Goal: Task Accomplishment & Management: Manage account settings

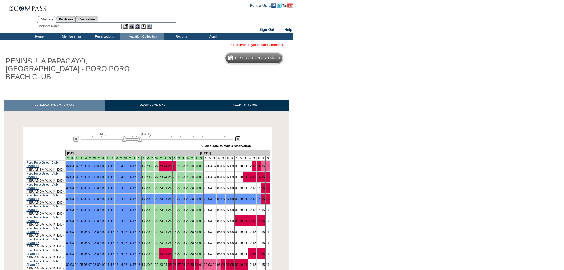
click at [238, 136] on img at bounding box center [238, 139] width 6 height 6
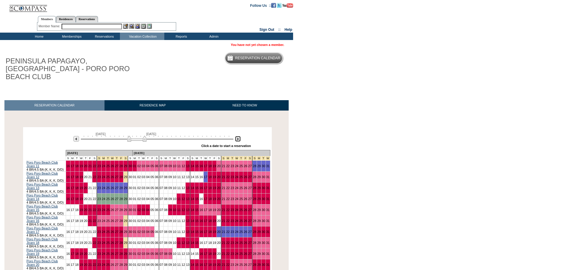
click at [238, 136] on img at bounding box center [238, 139] width 6 height 6
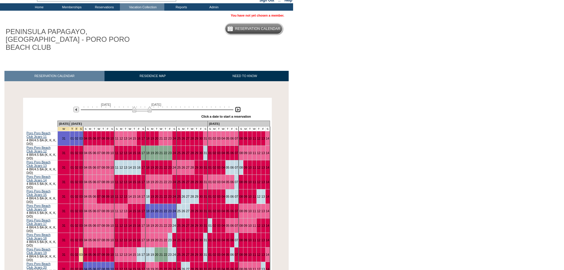
scroll to position [30, 0]
click at [238, 106] on img at bounding box center [238, 109] width 6 height 6
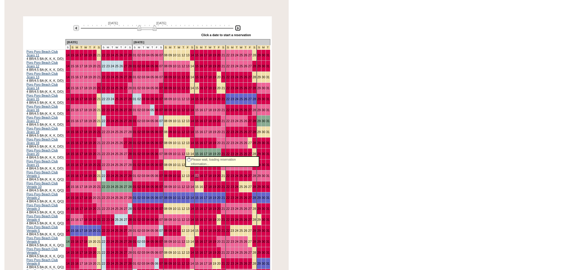
scroll to position [118, 0]
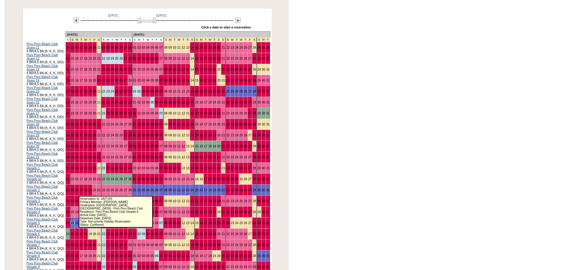
click at [74, 221] on link "15" at bounding box center [73, 223] width 4 height 4
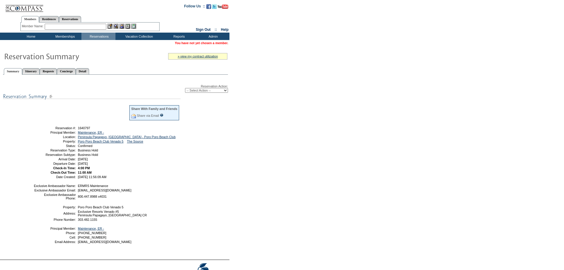
click at [218, 90] on select "-- Select Action -- Modify Reservation Dates Modify Reservation Cost Modify Occ…" at bounding box center [206, 90] width 43 height 5
select select "ChangeCost"
click at [185, 89] on select "-- Select Action -- Modify Reservation Dates Modify Reservation Cost Modify Occ…" at bounding box center [206, 90] width 43 height 5
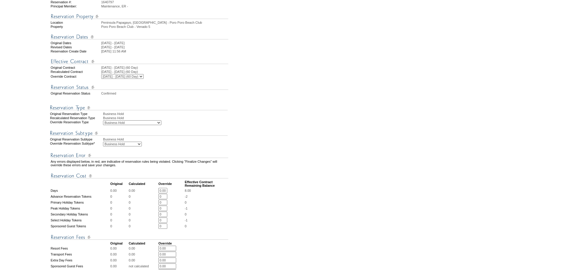
scroll to position [89, 0]
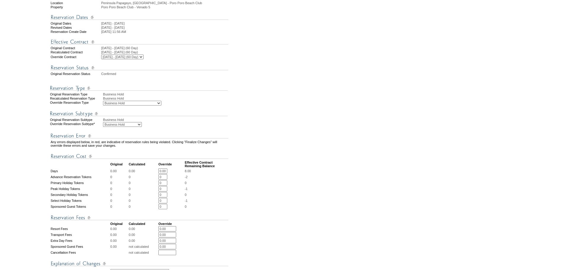
click at [141, 127] on select "Business Hold Pending Prospect Hold" at bounding box center [122, 124] width 39 height 5
select select "PropMaintBusinessHold-PendingProspHold"
click at [103, 127] on select "Business Hold Pending Prospect Hold" at bounding box center [122, 124] width 39 height 5
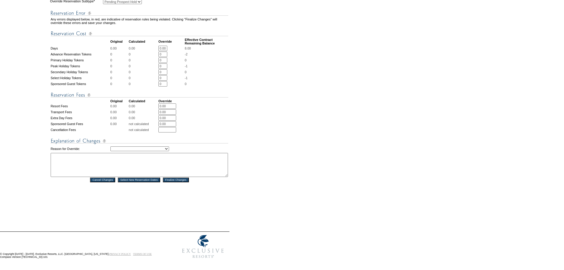
scroll to position [229, 0]
click at [169, 146] on select "Creating Continuous Stay Days Rebooked After Cancellation Editing Occupant Expe…" at bounding box center [139, 148] width 59 height 5
select select "1039"
click at [110, 146] on select "Creating Continuous Stay Days Rebooked After Cancellation Editing Occupant Expe…" at bounding box center [139, 148] width 59 height 5
click at [91, 153] on textarea at bounding box center [139, 165] width 177 height 24
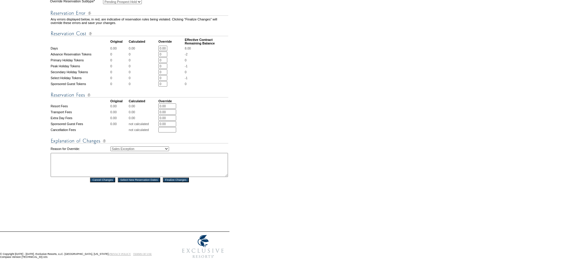
click at [65, 153] on textarea at bounding box center [139, 165] width 177 height 24
click at [61, 153] on textarea at bounding box center [139, 165] width 177 height 24
paste textarea "OI: Taylor: William Magnuson"
type textarea "OI: Taylor: William Magnuson"
click at [175, 177] on input "Finalize Changes" at bounding box center [176, 179] width 26 height 5
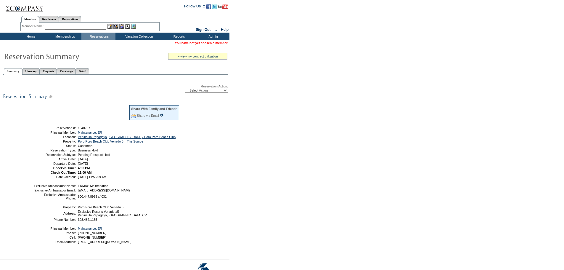
drag, startPoint x: 126, startPoint y: 167, endPoint x: 51, endPoint y: 129, distance: 83.7
click at [51, 129] on tbody "Share With Family and Friends Share via Email Share Reservation Information Ple…" at bounding box center [106, 141] width 146 height 74
copy tbody "Reservation #: 1640797 Principal Member: Maintenance, ER - Location: [GEOGRAPHI…"
drag, startPoint x: 79, startPoint y: 18, endPoint x: 64, endPoint y: 20, distance: 15.2
click at [78, 18] on link "Reservations" at bounding box center [70, 19] width 22 height 6
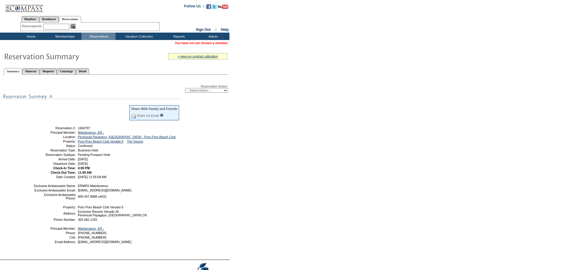
click at [55, 26] on input "text" at bounding box center [56, 27] width 26 height 6
paste input "1817749"
type input "1817749"
click at [72, 27] on img at bounding box center [72, 26] width 5 height 5
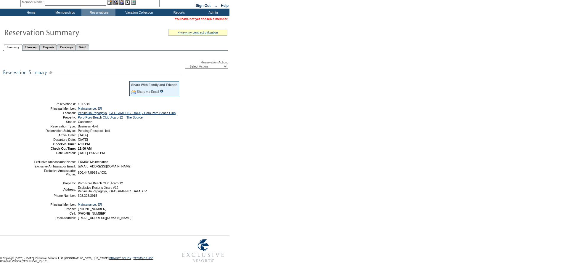
scroll to position [14, 0]
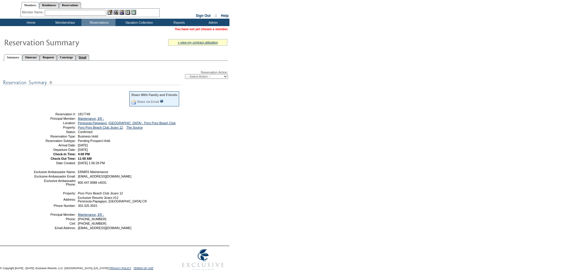
click at [89, 57] on link "Detail" at bounding box center [83, 57] width 14 height 6
